Goal: Transaction & Acquisition: Purchase product/service

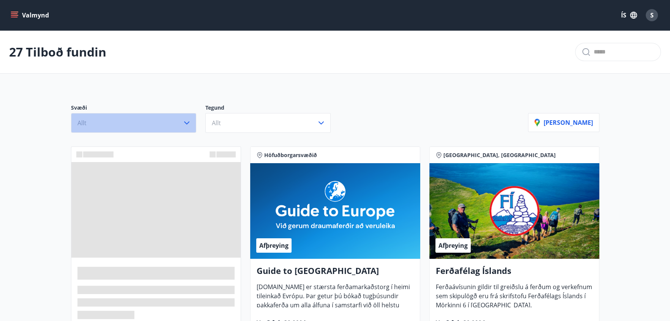
click at [186, 122] on icon "button" at bounding box center [186, 122] width 9 height 9
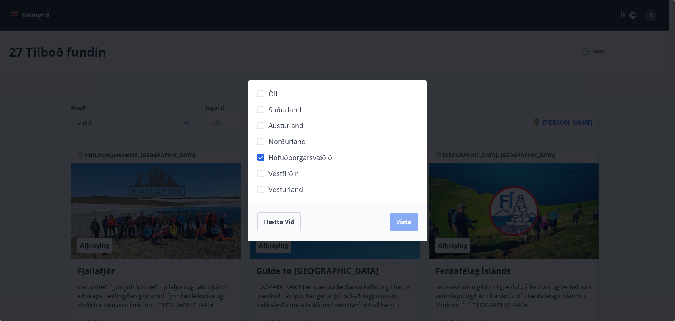
click at [401, 222] on span "Vista" at bounding box center [403, 222] width 15 height 8
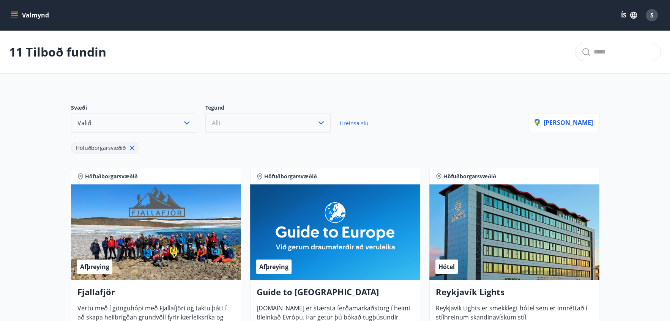
click at [321, 121] on icon "button" at bounding box center [320, 122] width 9 height 9
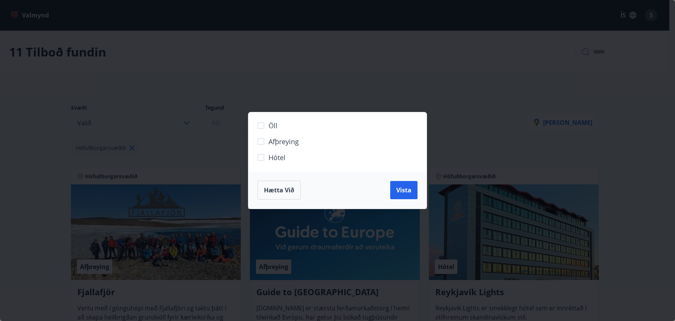
click at [271, 157] on span "Hótel" at bounding box center [277, 158] width 17 height 10
click at [404, 189] on span "Vista" at bounding box center [403, 190] width 15 height 8
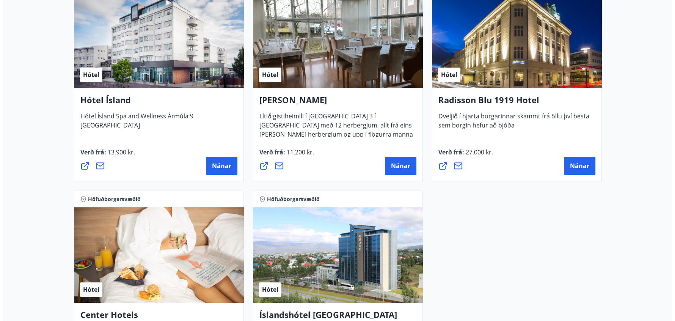
scroll to position [379, 0]
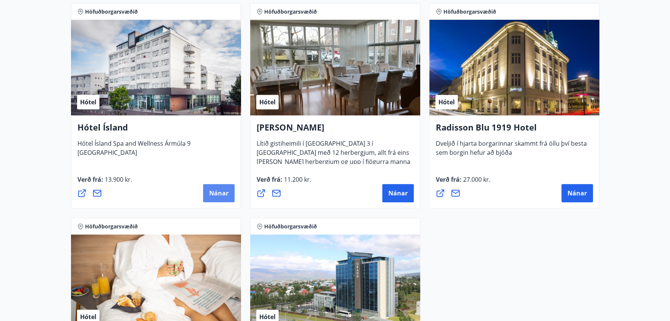
click at [216, 194] on span "Nánar" at bounding box center [218, 193] width 19 height 8
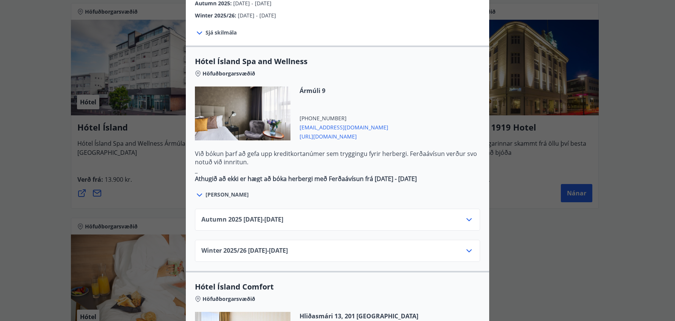
scroll to position [417, 0]
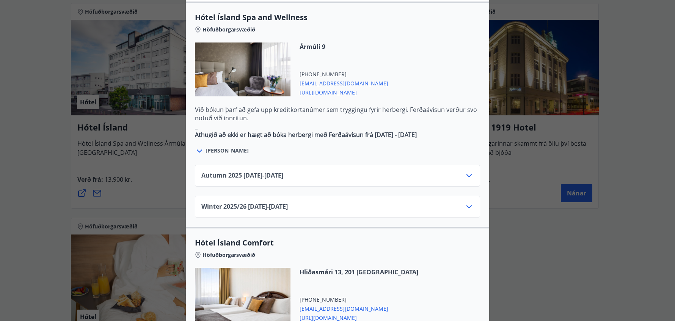
click at [467, 171] on icon at bounding box center [469, 175] width 9 height 9
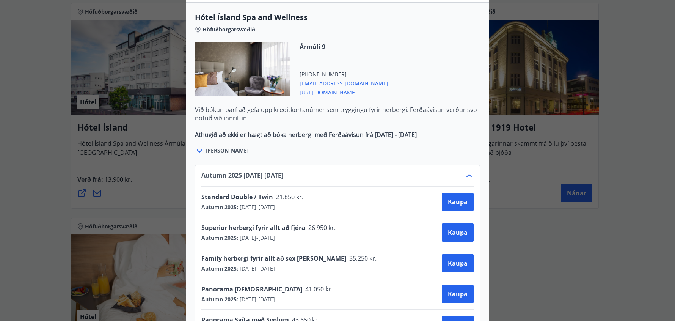
click at [285, 193] on div "Standard Double / Twin [DEMOGRAPHIC_DATA].850 kr." at bounding box center [254, 198] width 107 height 11
click at [456, 198] on span "Kaupa" at bounding box center [458, 202] width 20 height 8
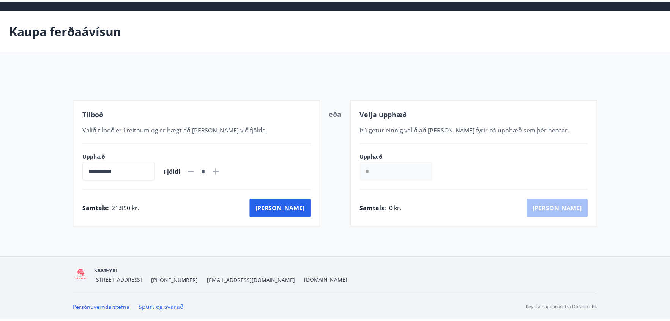
scroll to position [20, 0]
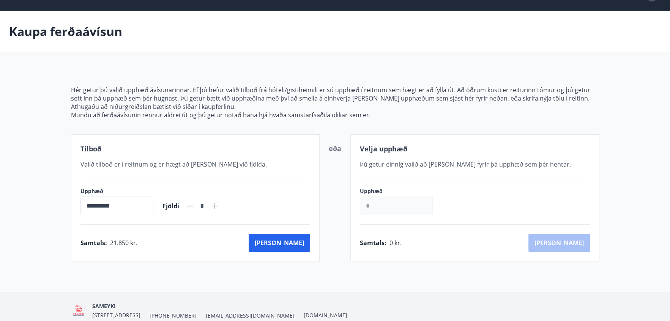
click at [218, 205] on icon at bounding box center [215, 206] width 6 height 6
type input "*"
click at [300, 238] on button "[PERSON_NAME]" at bounding box center [279, 243] width 61 height 18
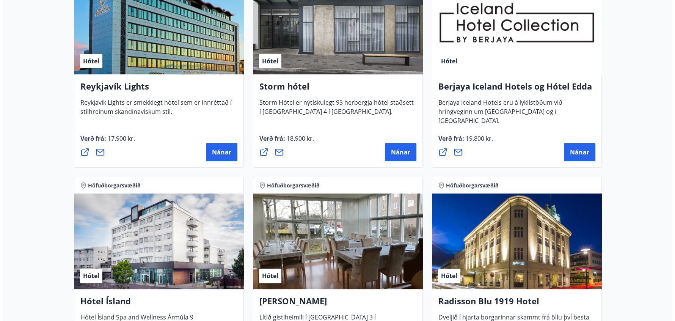
scroll to position [323, 0]
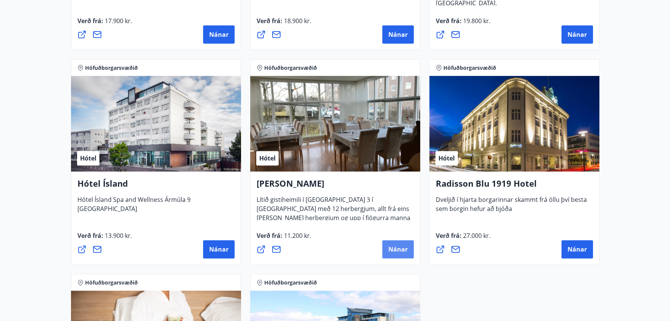
click at [397, 247] on span "Nánar" at bounding box center [397, 249] width 19 height 8
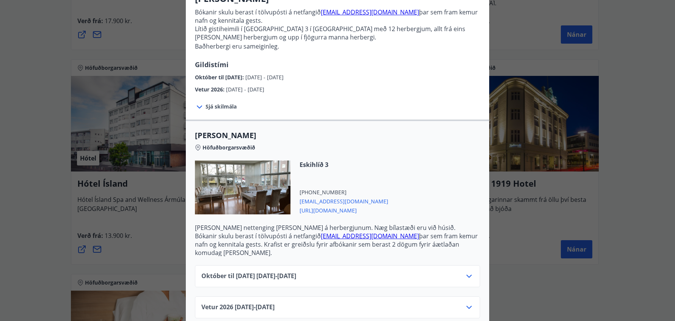
scroll to position [79, 0]
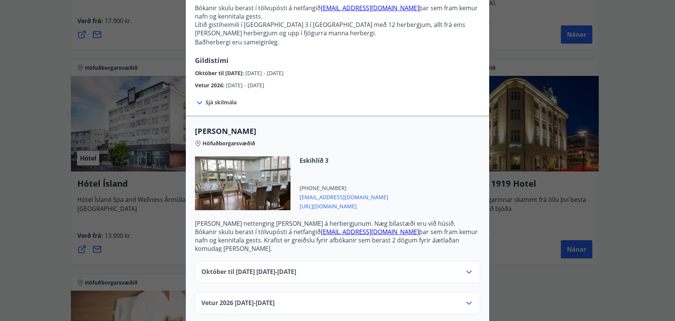
click at [469, 267] on icon at bounding box center [469, 271] width 9 height 9
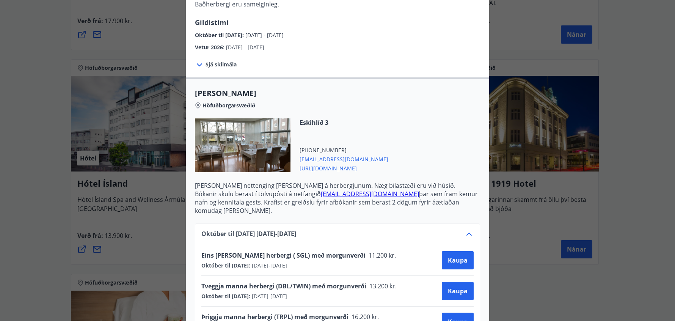
scroll to position [193, 0]
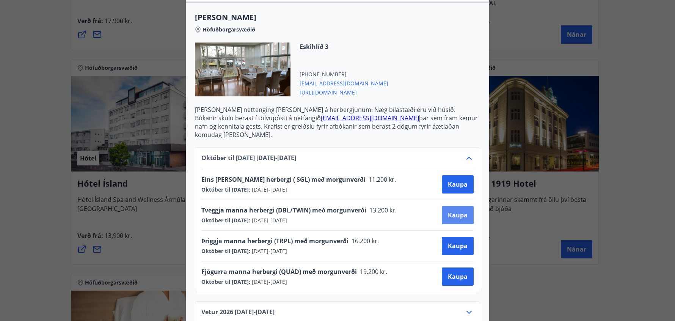
click at [452, 211] on span "Kaupa" at bounding box center [458, 215] width 20 height 8
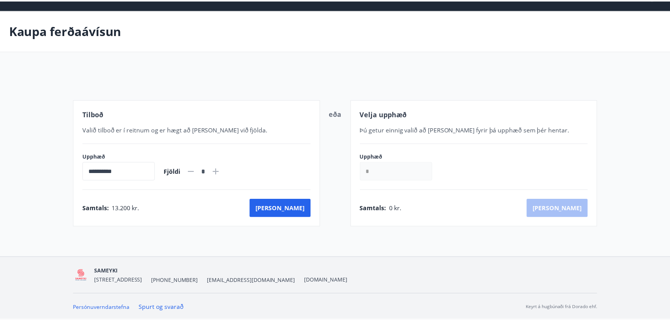
scroll to position [20, 0]
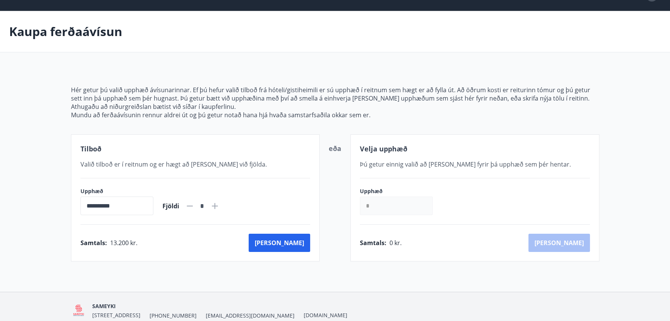
click at [219, 203] on icon at bounding box center [214, 205] width 9 height 9
type input "*"
click at [287, 241] on button "[PERSON_NAME]" at bounding box center [279, 243] width 61 height 18
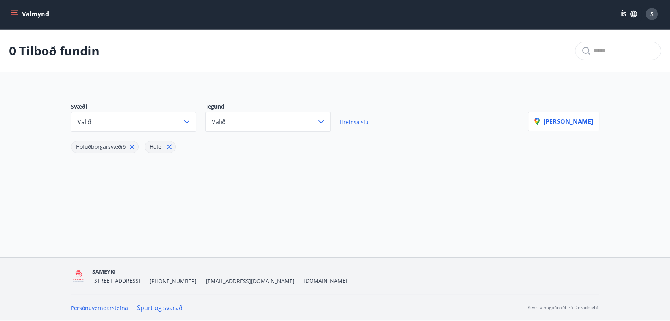
scroll to position [1, 0]
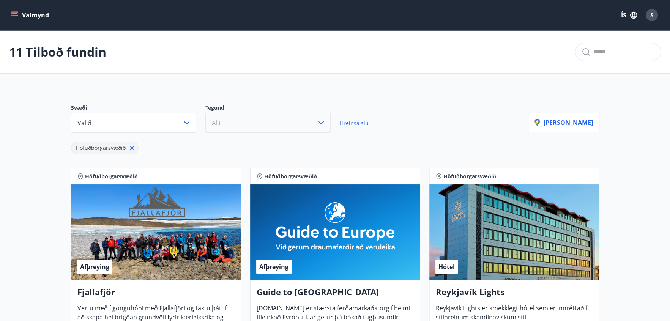
click at [320, 120] on icon "button" at bounding box center [320, 122] width 9 height 9
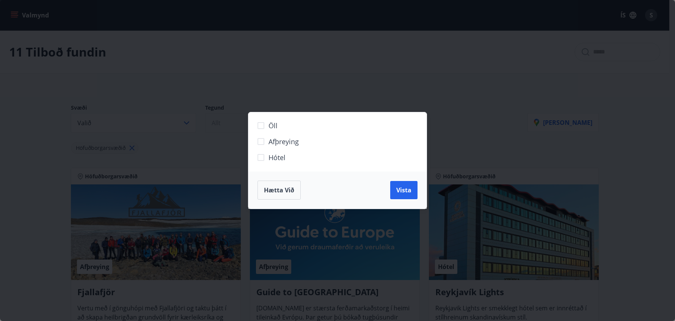
click at [270, 158] on span "Hótel" at bounding box center [277, 158] width 17 height 10
click at [403, 192] on span "Vista" at bounding box center [403, 190] width 15 height 8
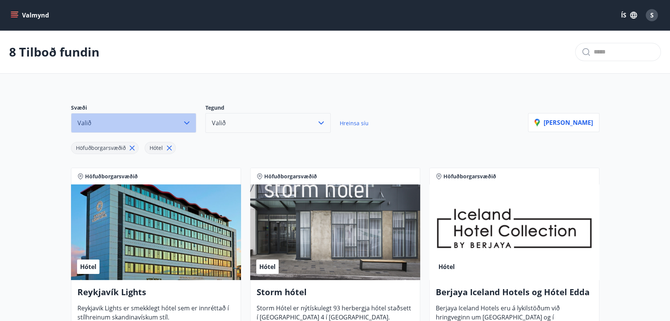
click at [187, 120] on icon "button" at bounding box center [186, 122] width 9 height 9
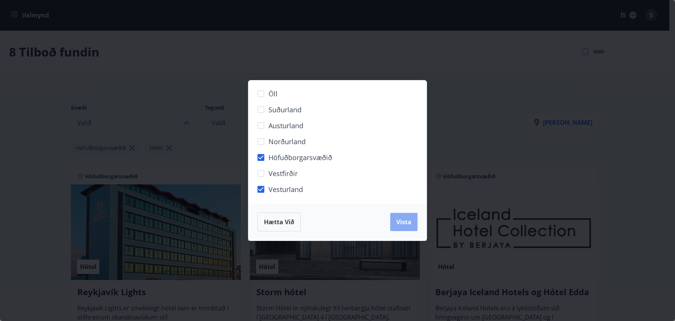
click at [401, 220] on span "Vista" at bounding box center [403, 222] width 15 height 8
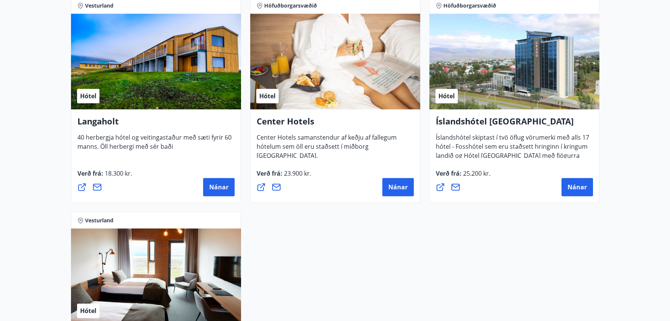
scroll to position [683, 0]
